Goal: Task Accomplishment & Management: Complete application form

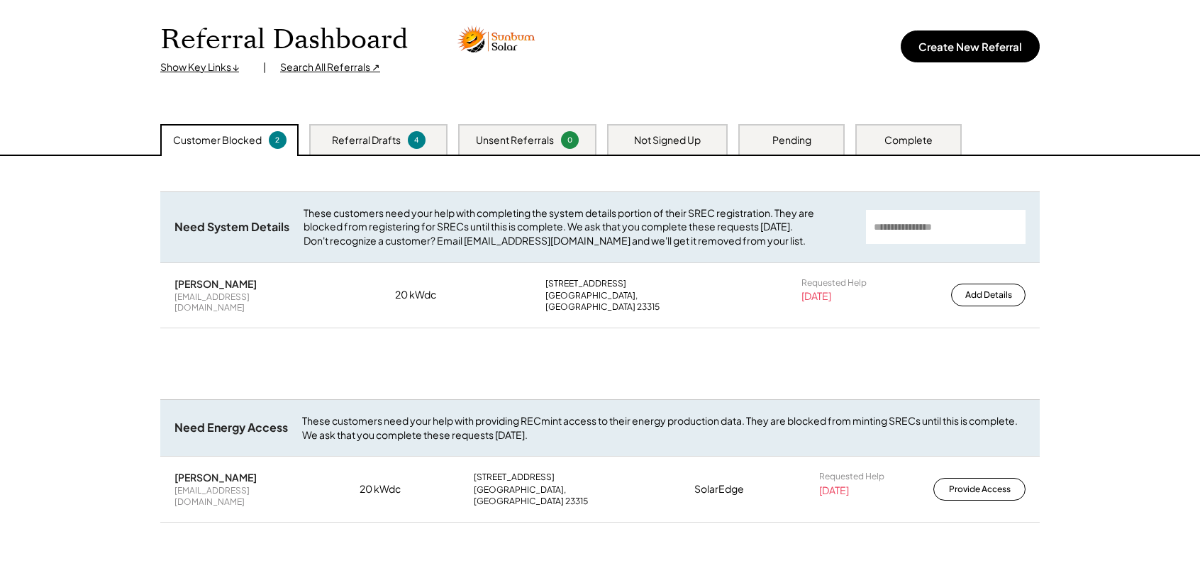
scroll to position [71, 0]
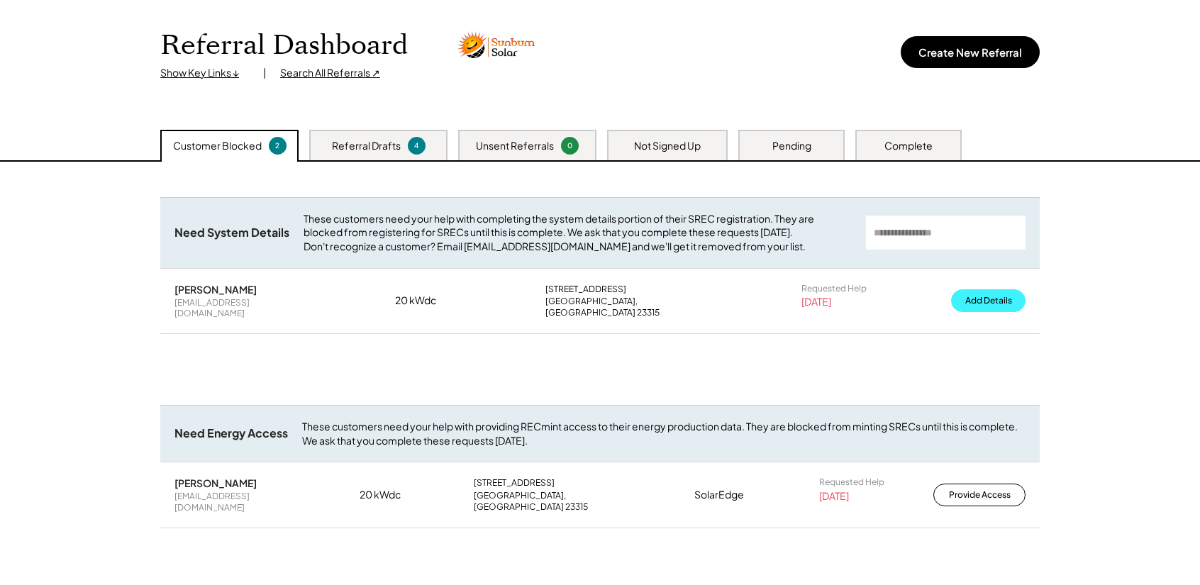
click at [972, 303] on button "Add Details" at bounding box center [988, 300] width 74 height 23
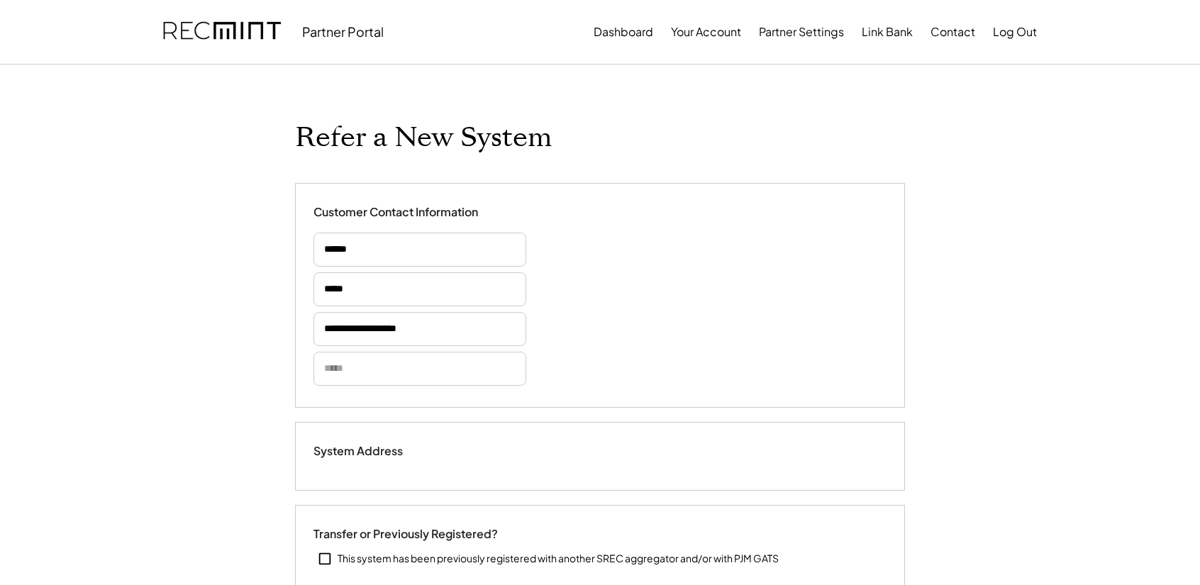
select select "**********"
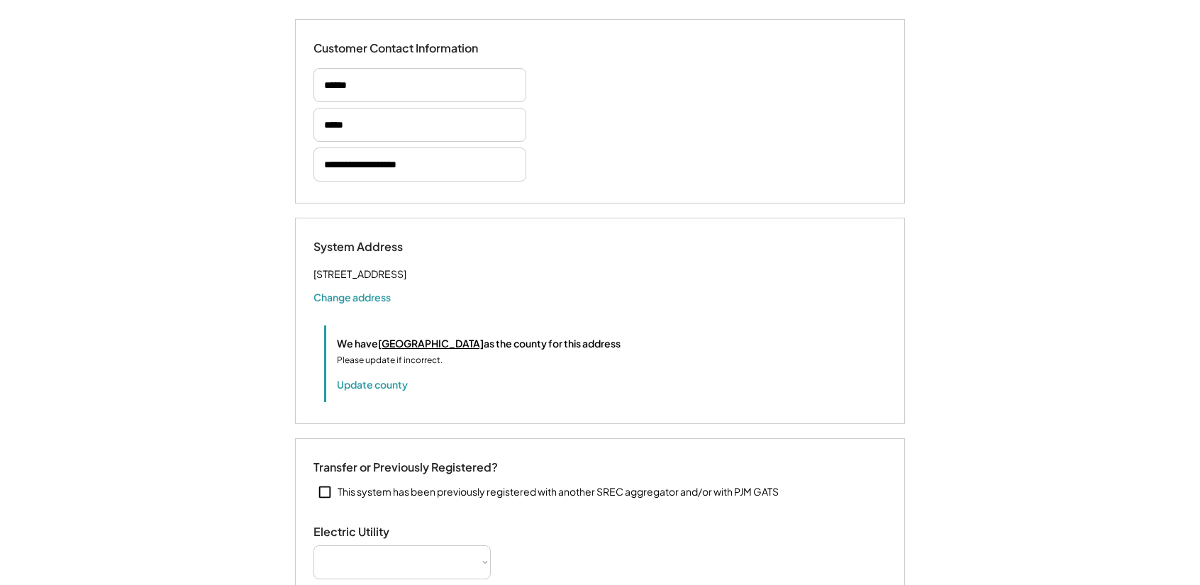
select select "**********"
